Goal: Find specific page/section: Find specific page/section

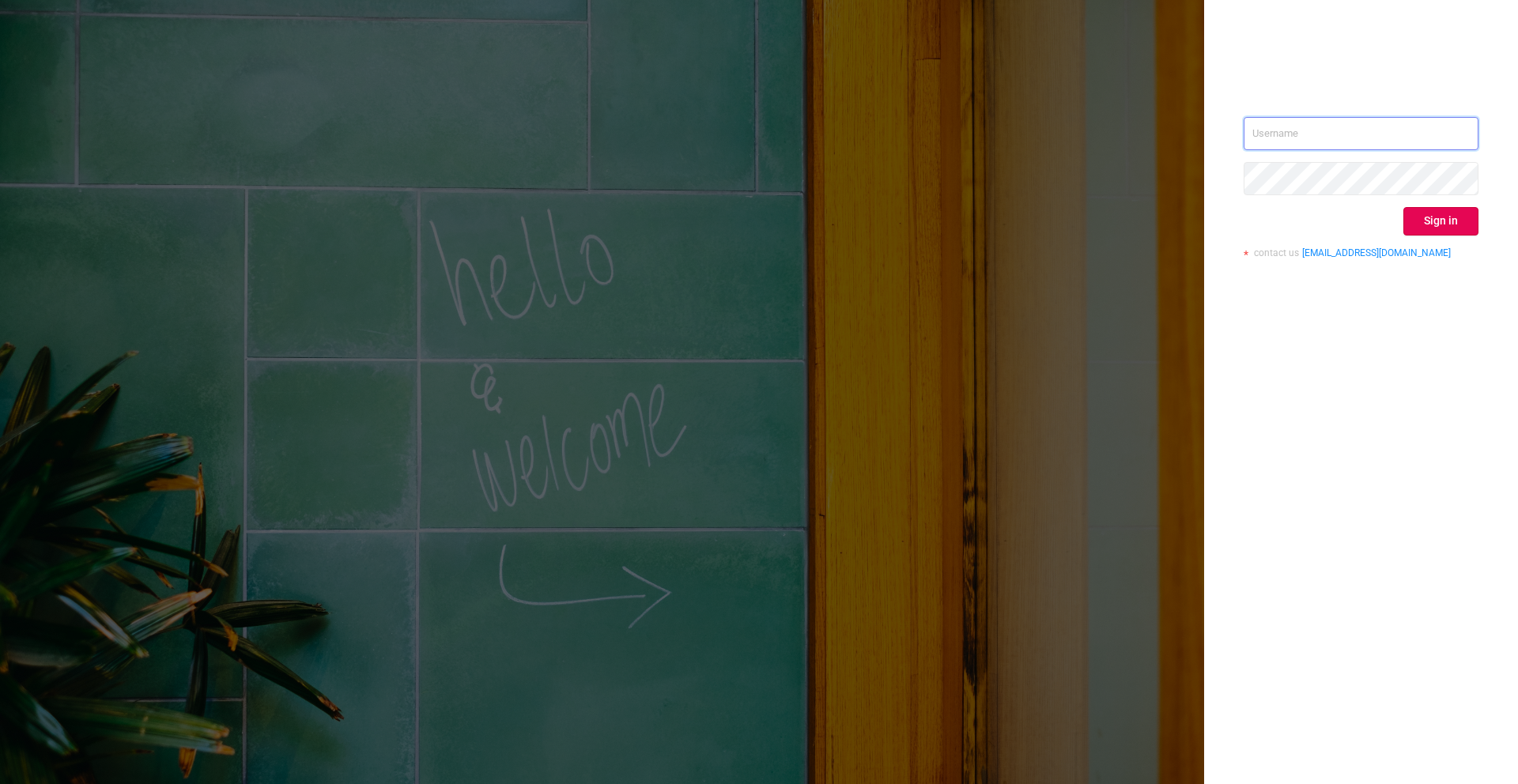
click at [1312, 143] on input "text" at bounding box center [1361, 134] width 235 height 34
paste input "[EMAIL_ADDRESS][DOMAIN_NAME]"
type input "[EMAIL_ADDRESS][DOMAIN_NAME]"
click at [1430, 215] on button "Sign in" at bounding box center [1441, 221] width 75 height 29
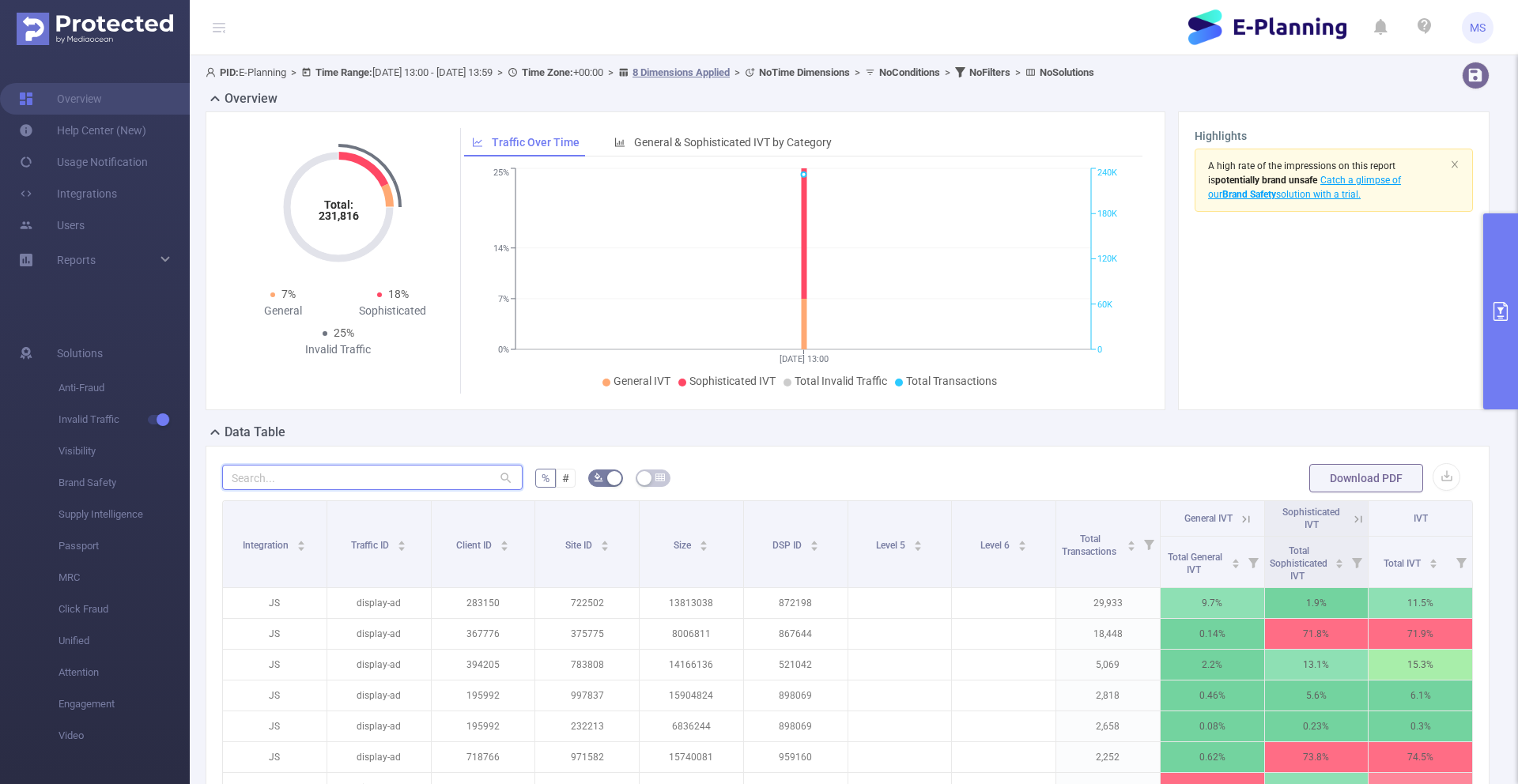
click at [418, 474] on input "text" at bounding box center [372, 478] width 301 height 25
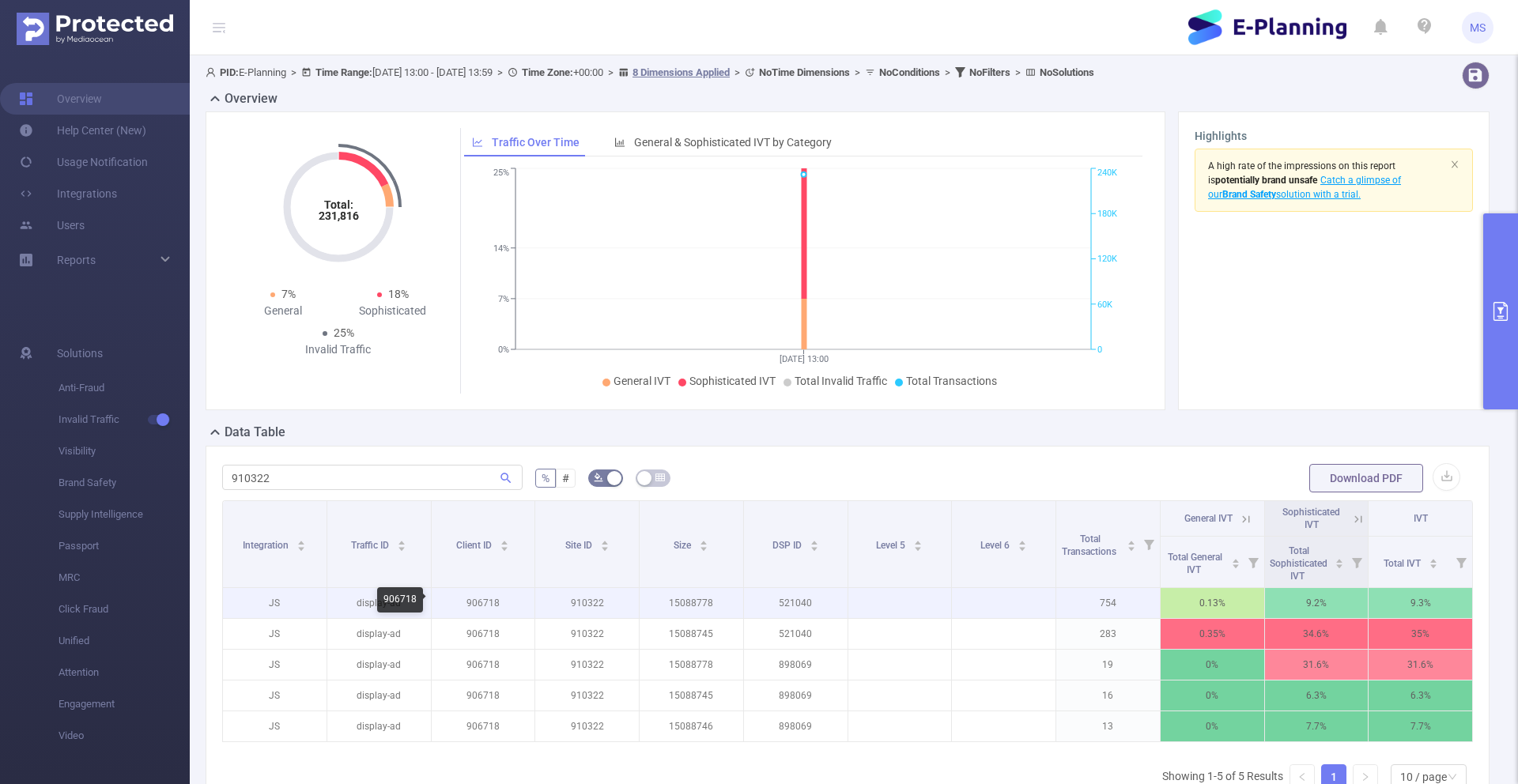
click at [475, 605] on p "906718" at bounding box center [483, 603] width 103 height 30
copy p "906718"
click at [332, 487] on input "910322" at bounding box center [372, 478] width 301 height 25
paste input "06718"
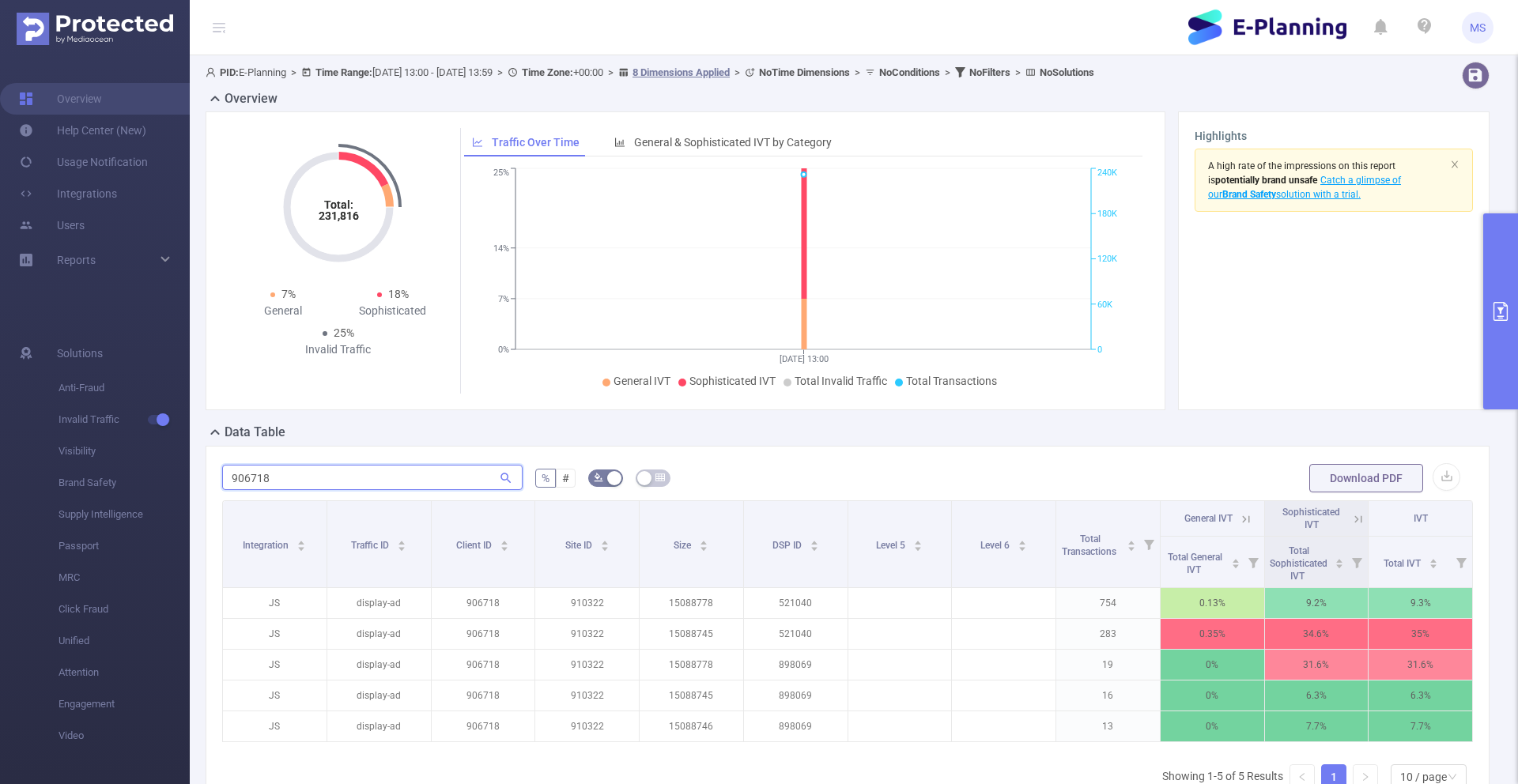
type input "906718"
